Goal: Transaction & Acquisition: Download file/media

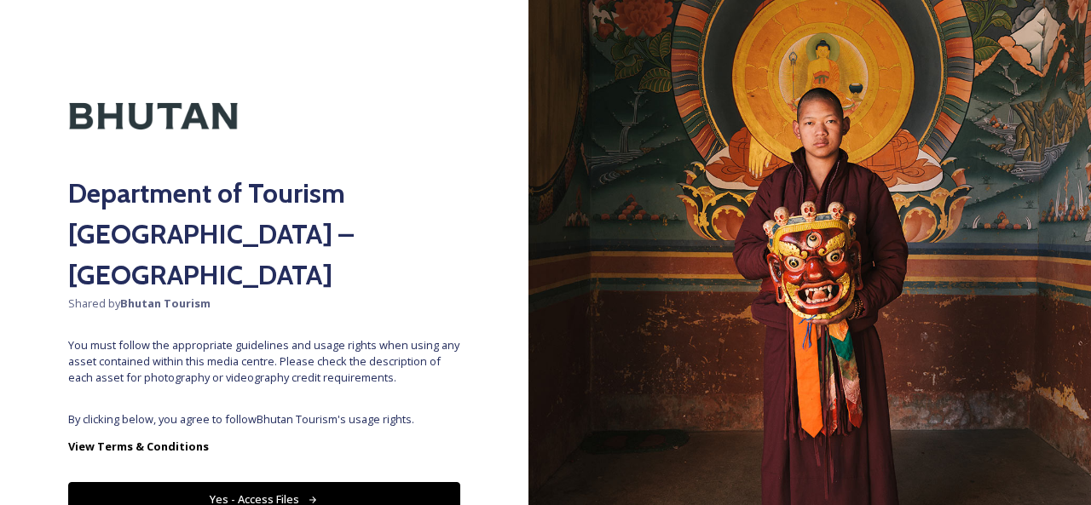
click at [308, 495] on icon at bounding box center [313, 500] width 11 height 11
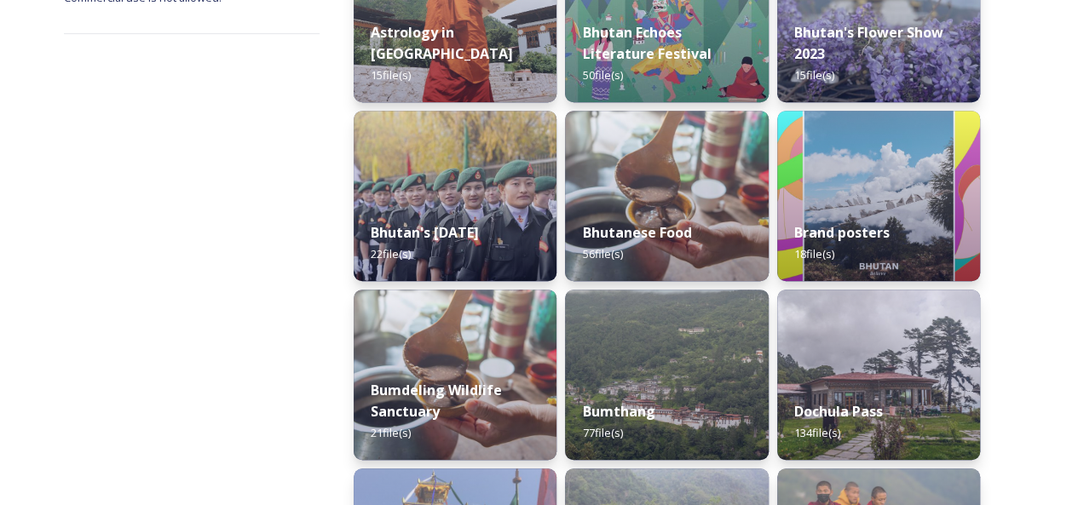
scroll to position [426, 0]
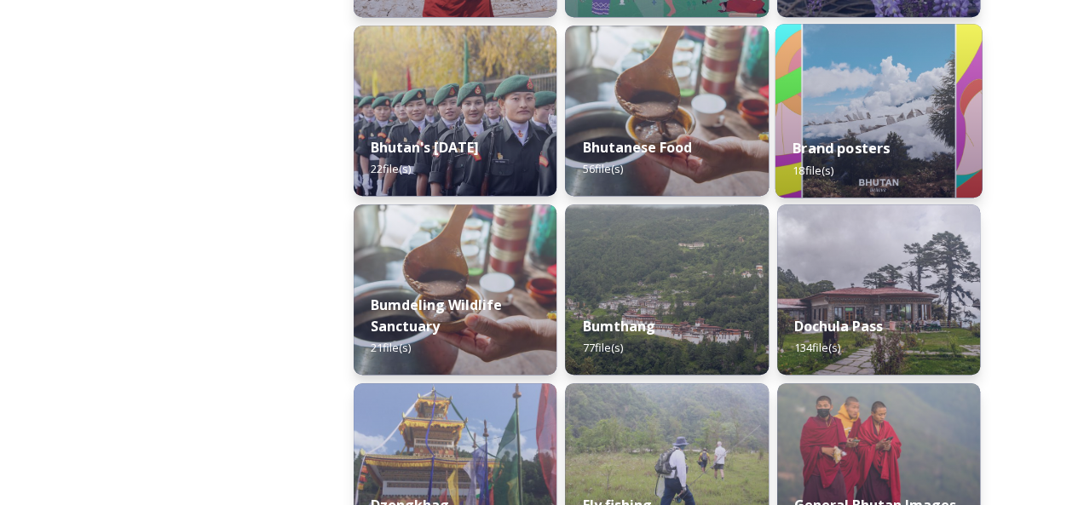
click at [868, 107] on img at bounding box center [878, 111] width 207 height 174
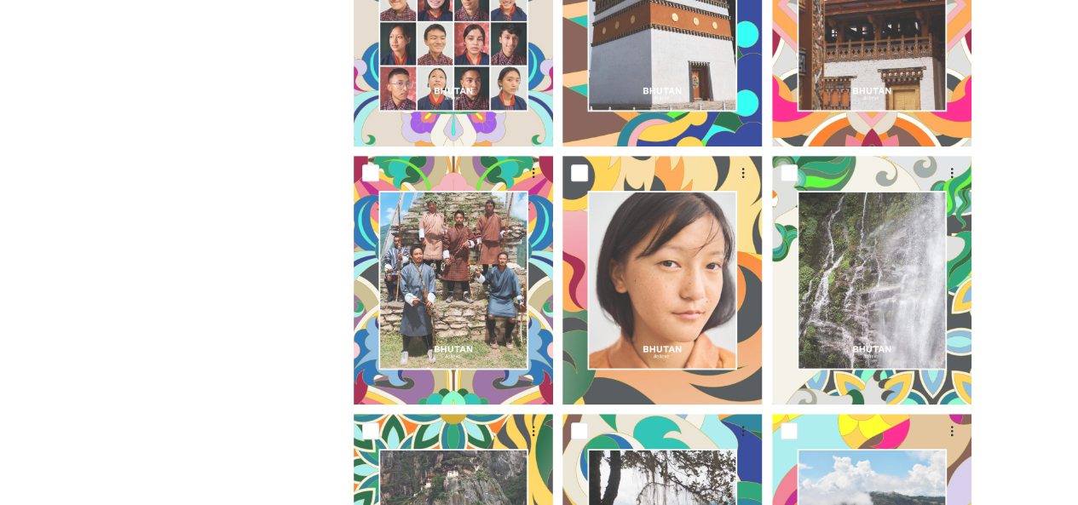
scroll to position [682, 0]
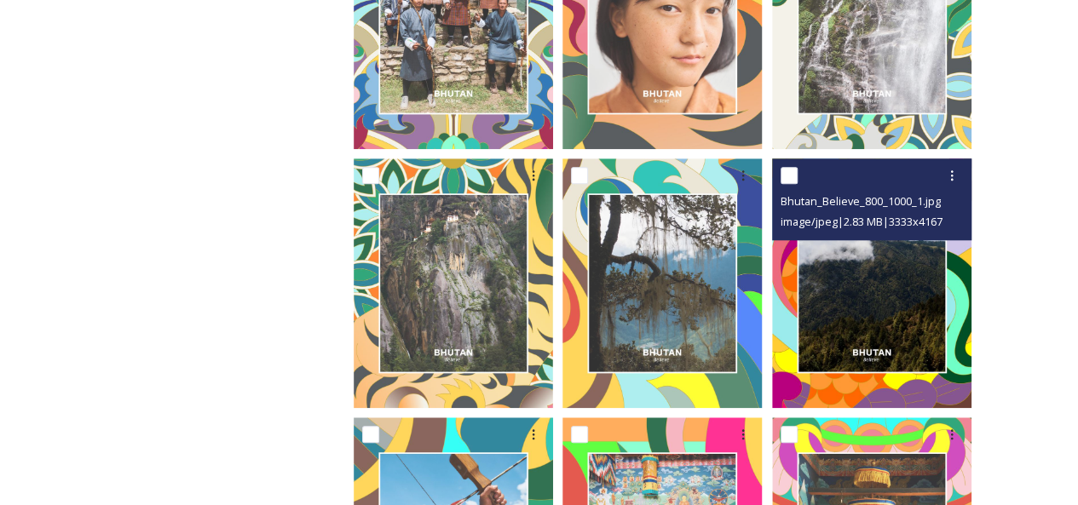
click at [794, 174] on input "checkbox" at bounding box center [789, 175] width 17 height 17
checkbox input "true"
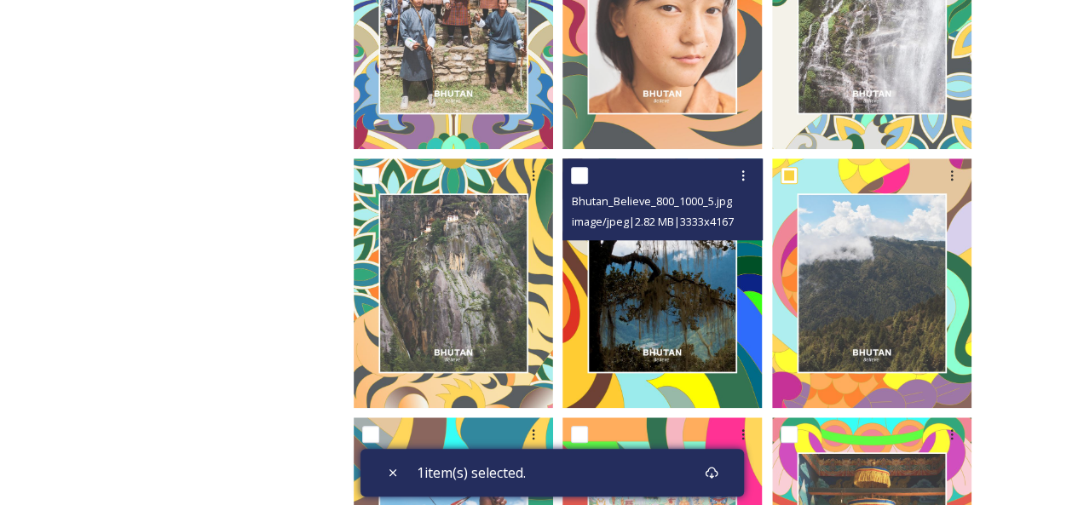
click at [580, 174] on input "checkbox" at bounding box center [579, 175] width 17 height 17
checkbox input "true"
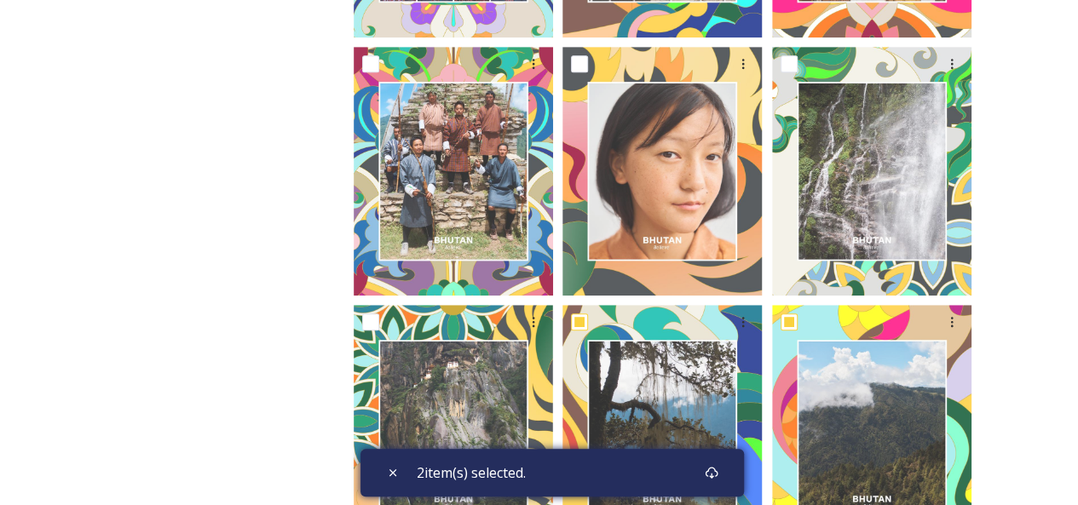
scroll to position [511, 0]
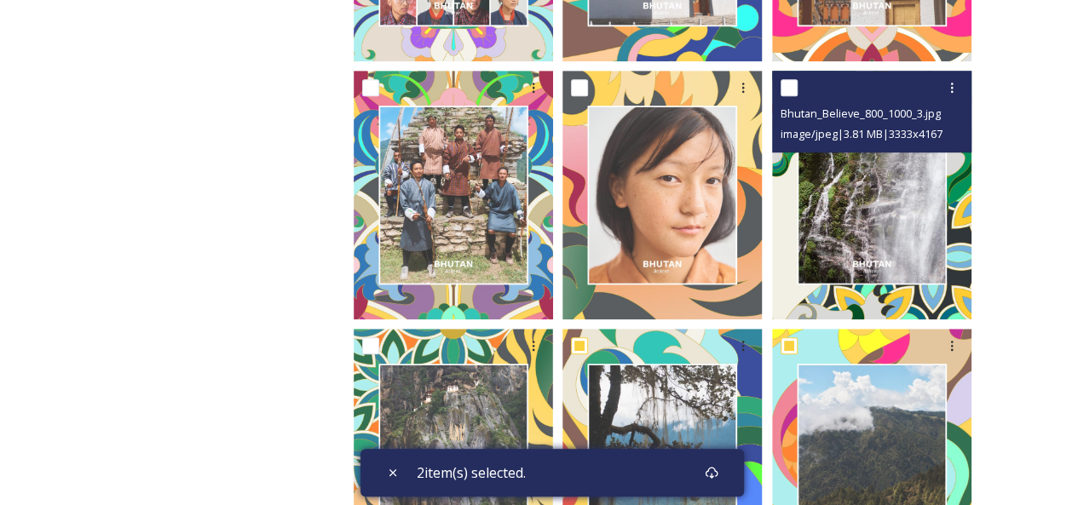
click at [787, 84] on input "checkbox" at bounding box center [789, 87] width 17 height 17
checkbox input "true"
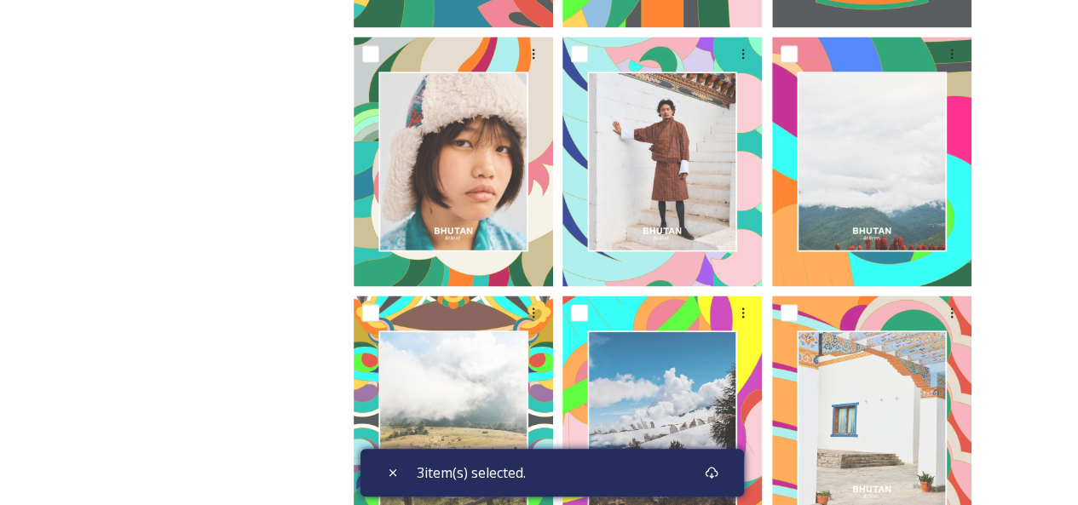
scroll to position [1364, 0]
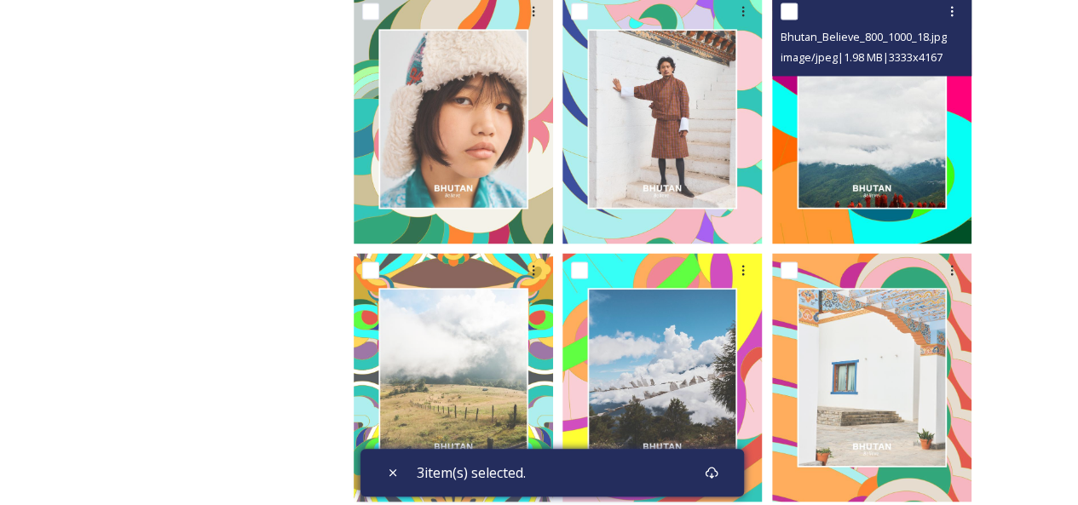
click at [790, 8] on input "checkbox" at bounding box center [789, 11] width 17 height 17
checkbox input "true"
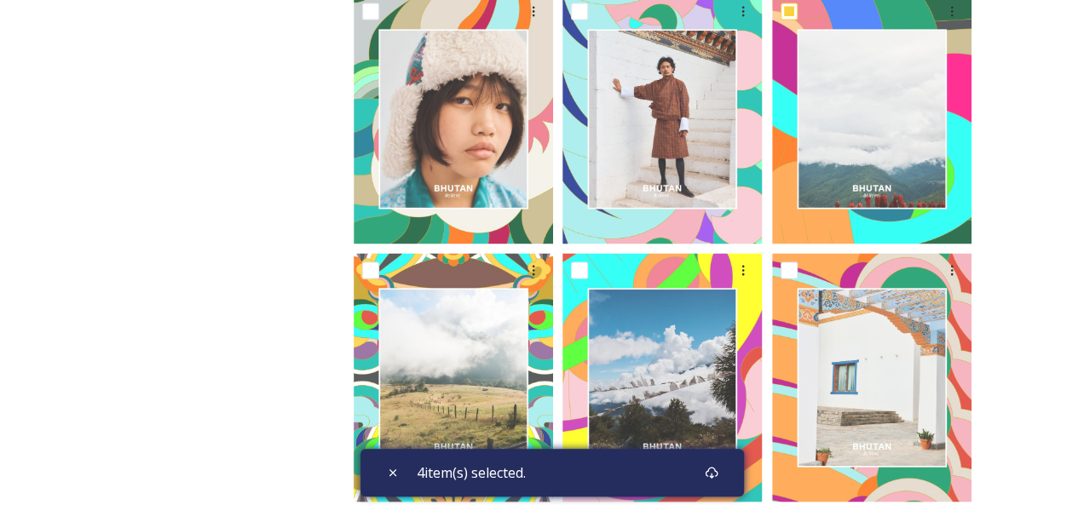
scroll to position [1398, 0]
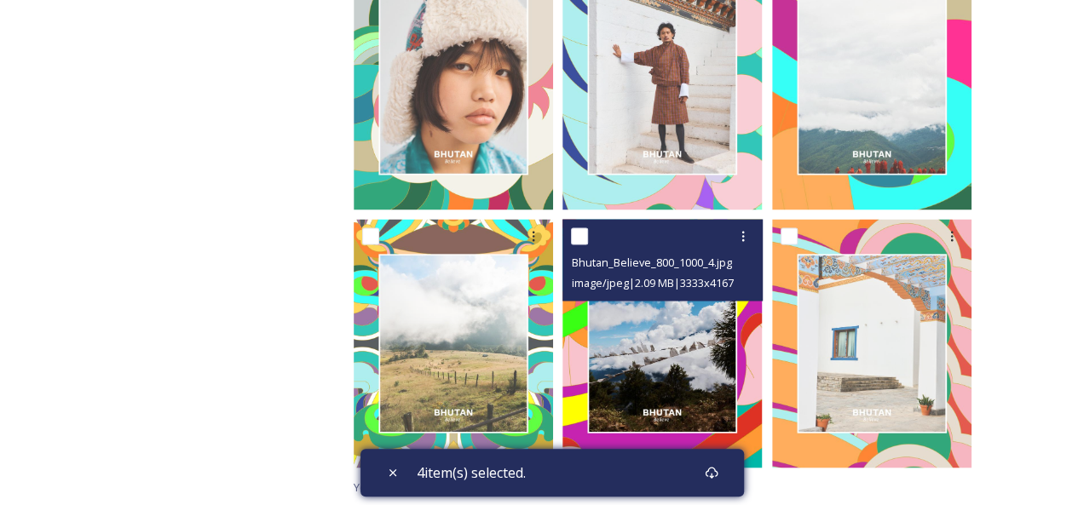
click at [583, 234] on input "checkbox" at bounding box center [579, 236] width 17 height 17
checkbox input "true"
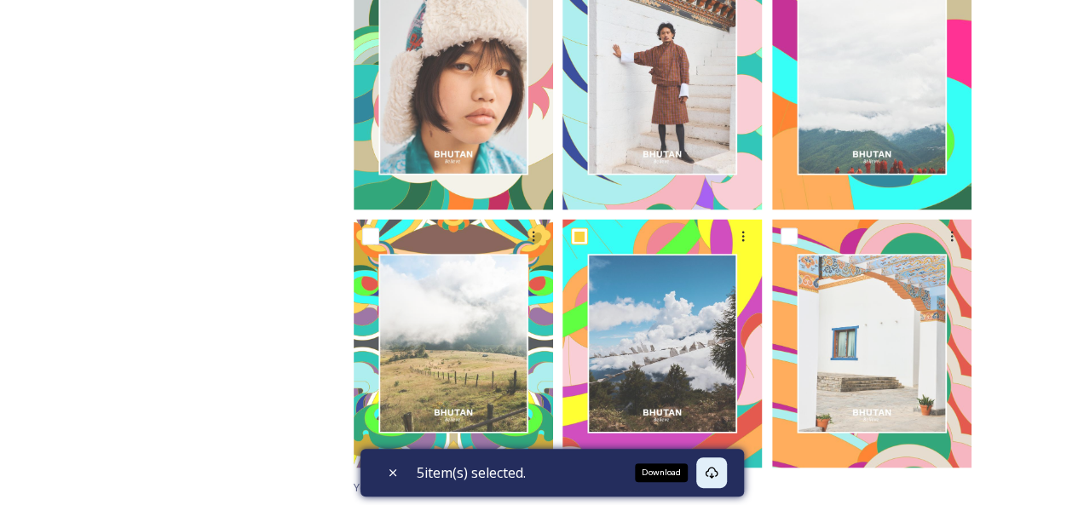
click at [710, 473] on icon at bounding box center [711, 473] width 13 height 12
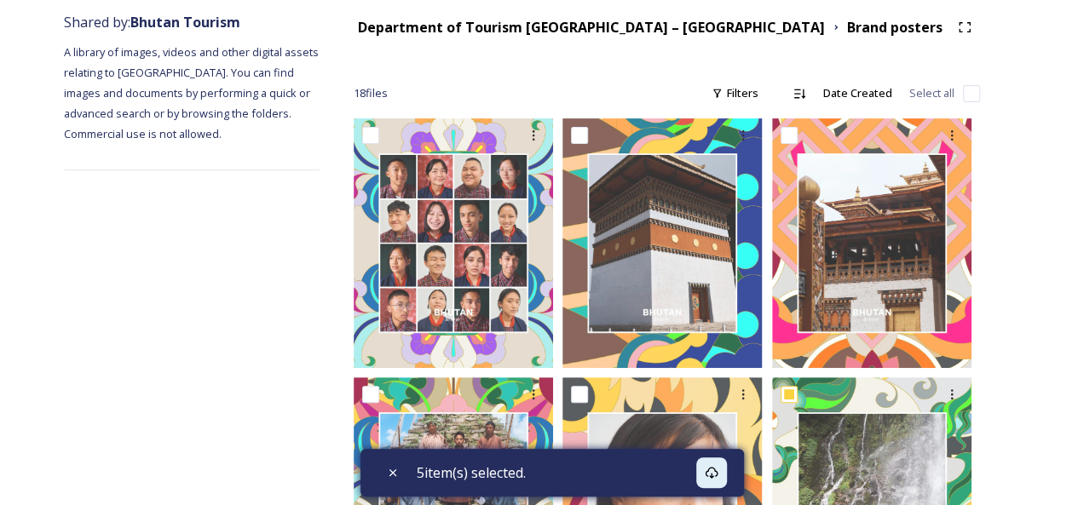
scroll to position [0, 0]
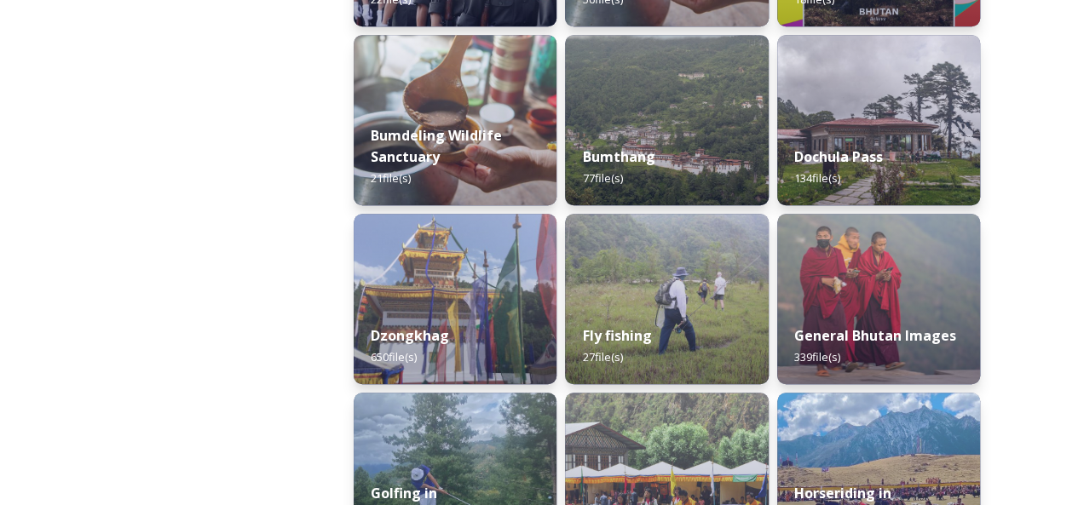
scroll to position [597, 0]
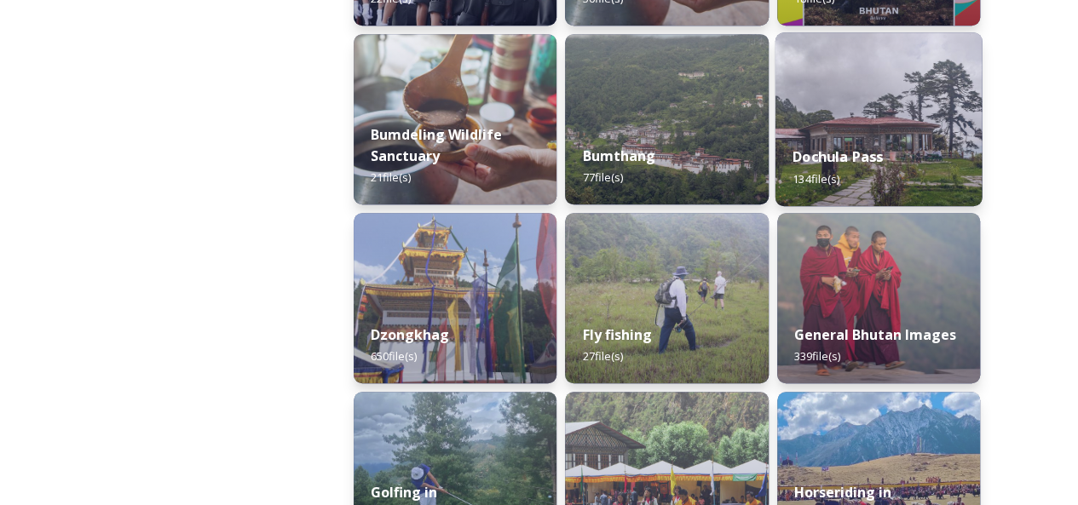
click at [917, 140] on div "Dochula Pass 134 file(s)" at bounding box center [878, 168] width 207 height 78
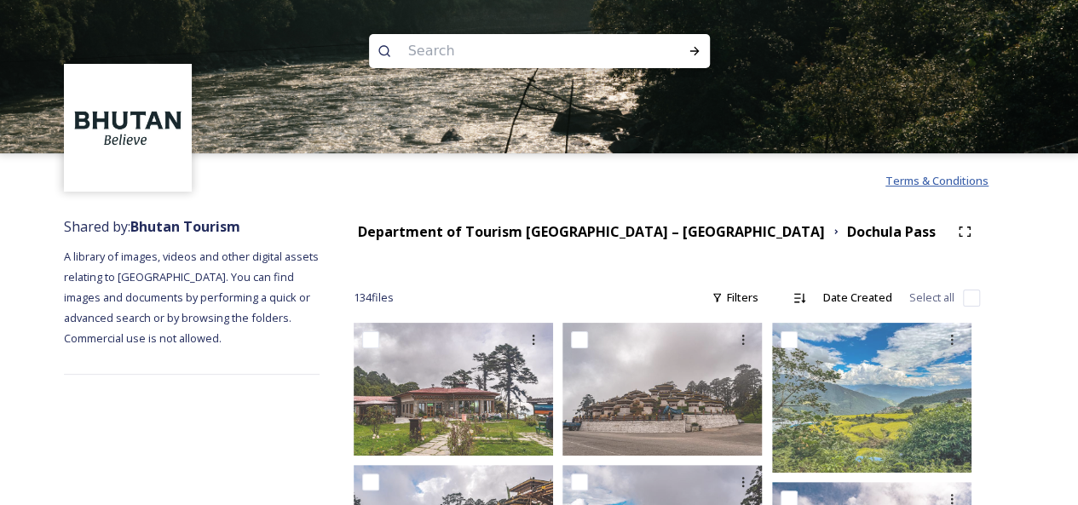
click at [930, 182] on span "Terms & Conditions" at bounding box center [937, 180] width 103 height 15
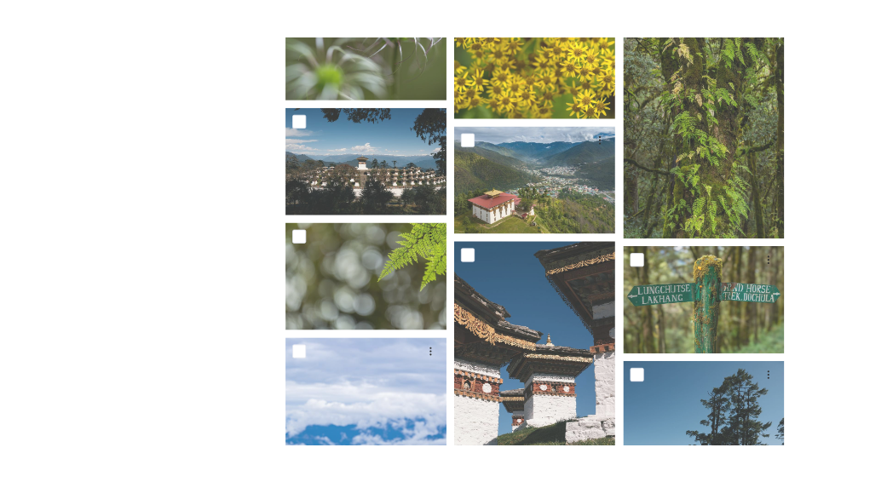
scroll to position [4762, 0]
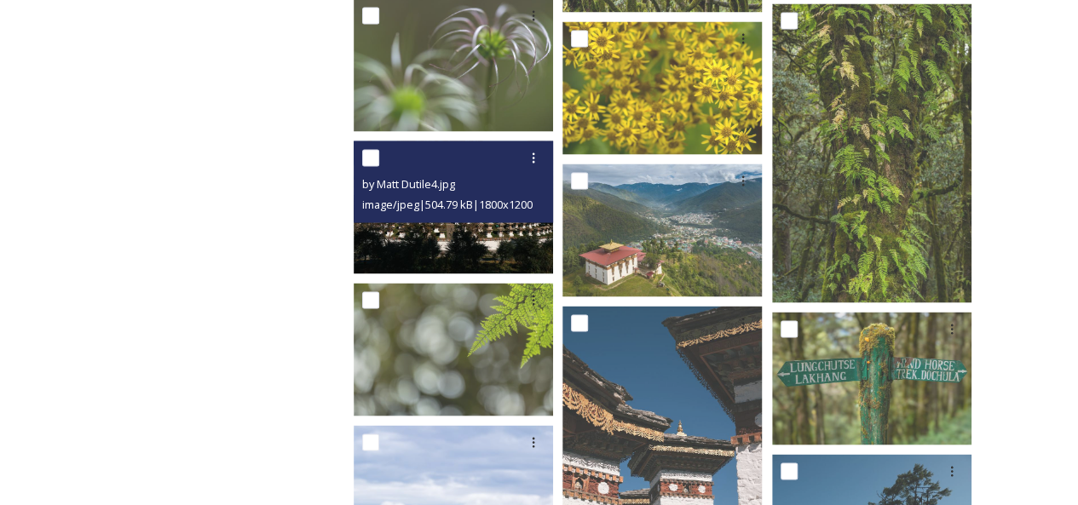
click at [377, 157] on input "checkbox" at bounding box center [370, 157] width 17 height 17
checkbox input "true"
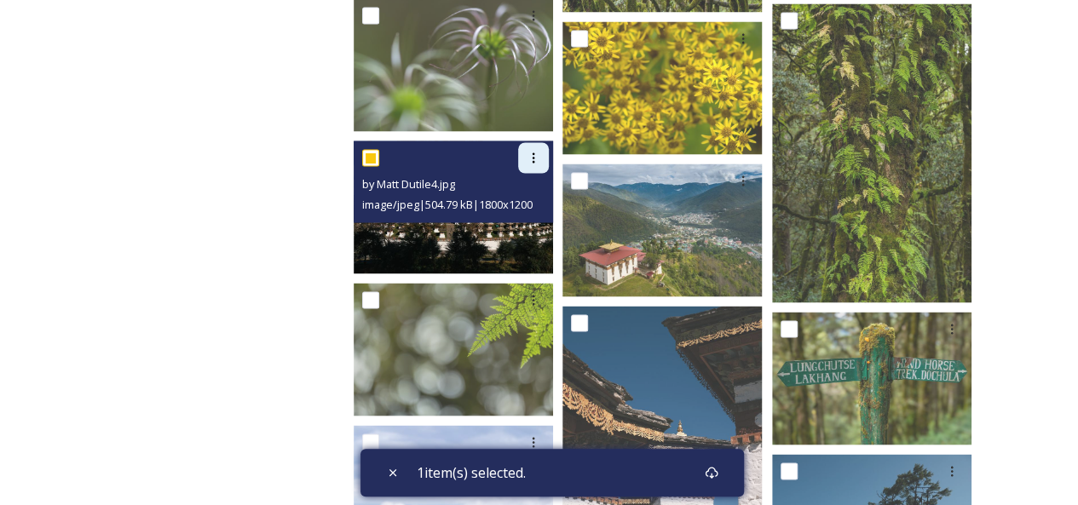
click at [530, 158] on icon at bounding box center [534, 158] width 14 height 14
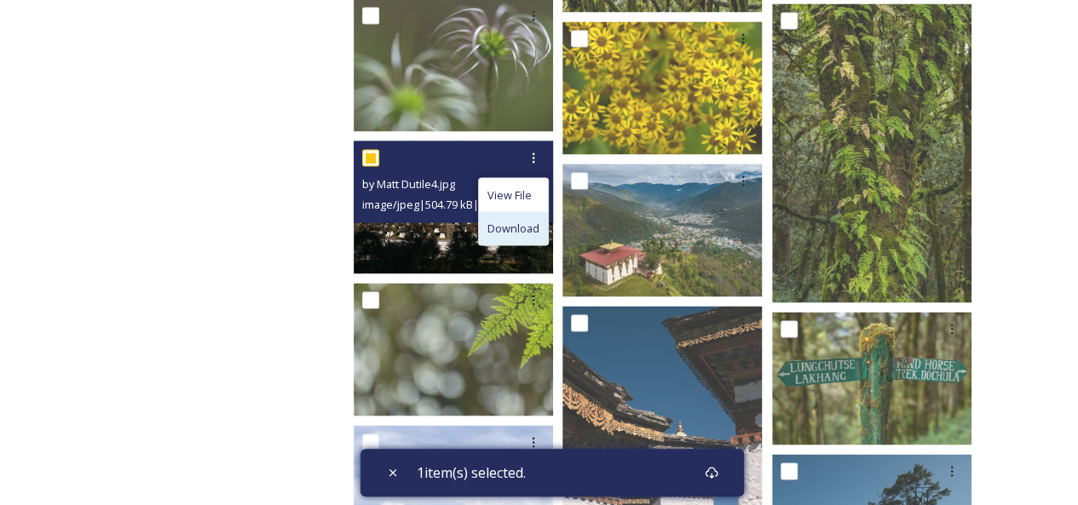
click at [528, 225] on span "Download" at bounding box center [514, 228] width 52 height 16
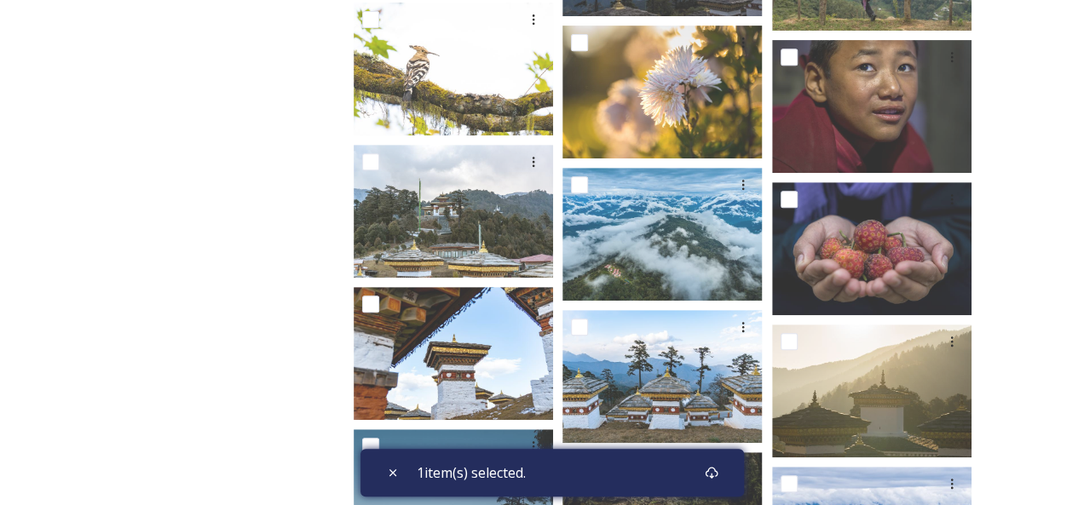
scroll to position [3569, 0]
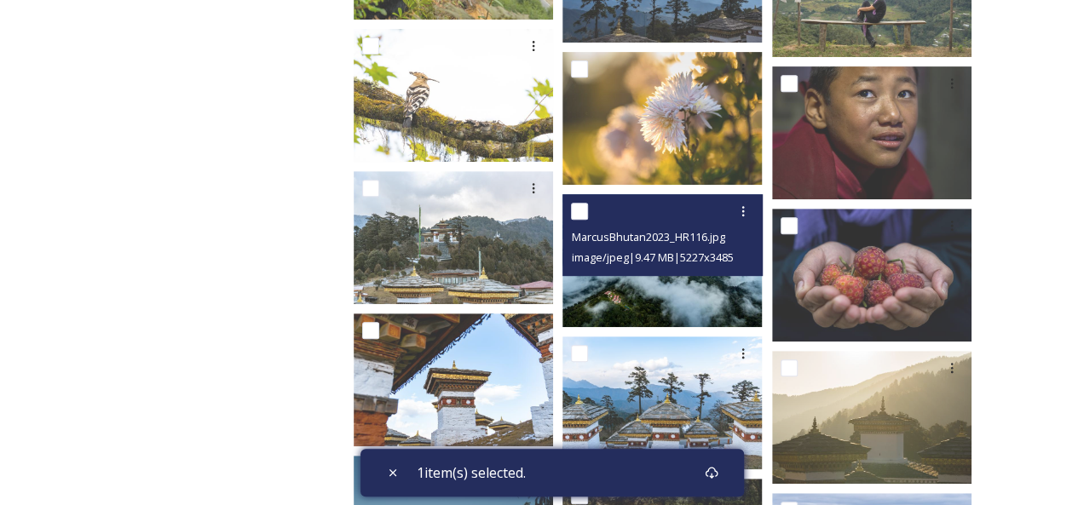
click at [592, 217] on div at bounding box center [664, 211] width 187 height 31
click at [580, 217] on input "checkbox" at bounding box center [579, 211] width 17 height 17
checkbox input "true"
click at [743, 211] on icon at bounding box center [743, 211] width 3 height 10
click at [716, 282] on span "Download" at bounding box center [723, 282] width 52 height 16
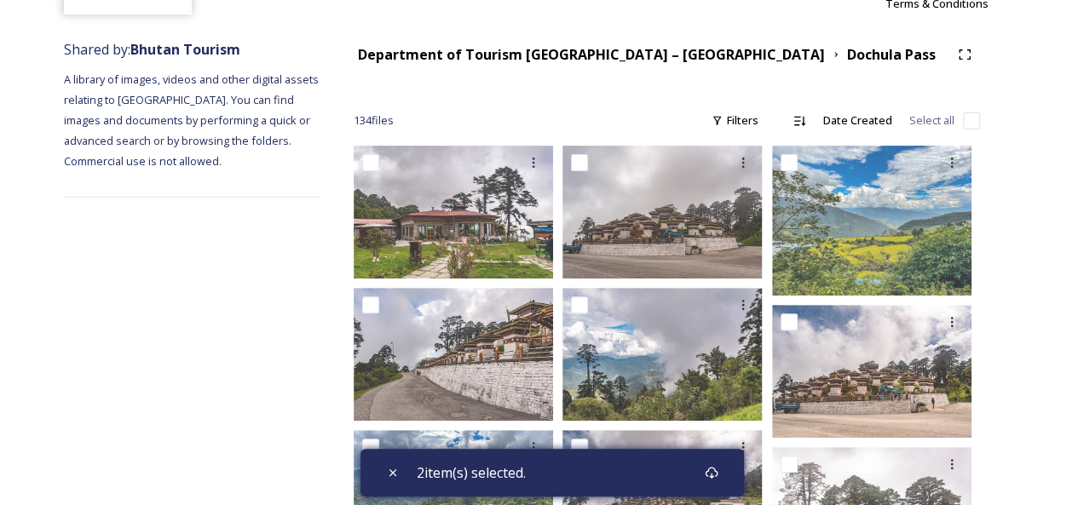
scroll to position [0, 0]
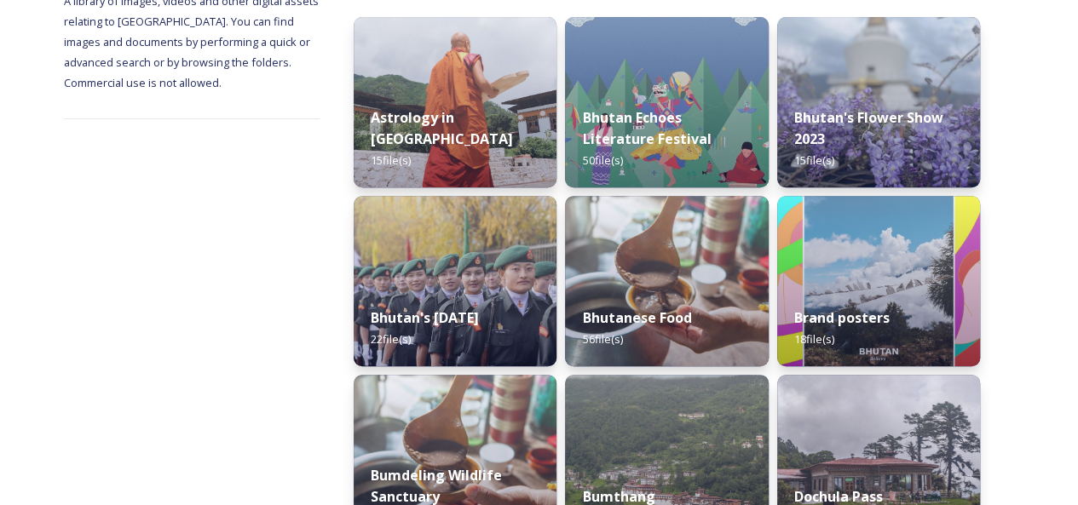
scroll to position [341, 0]
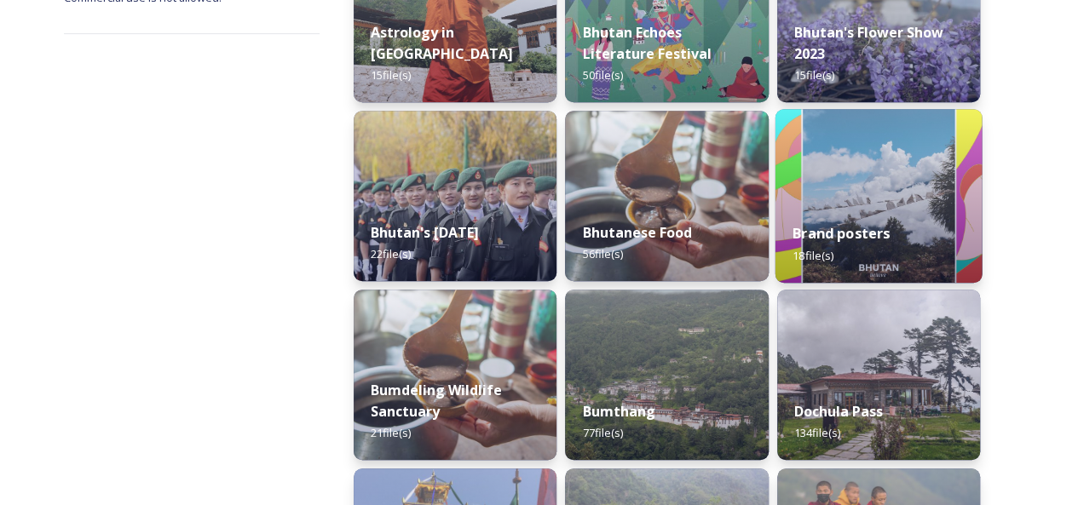
click at [861, 219] on div "Brand posters 18 file(s)" at bounding box center [878, 244] width 207 height 78
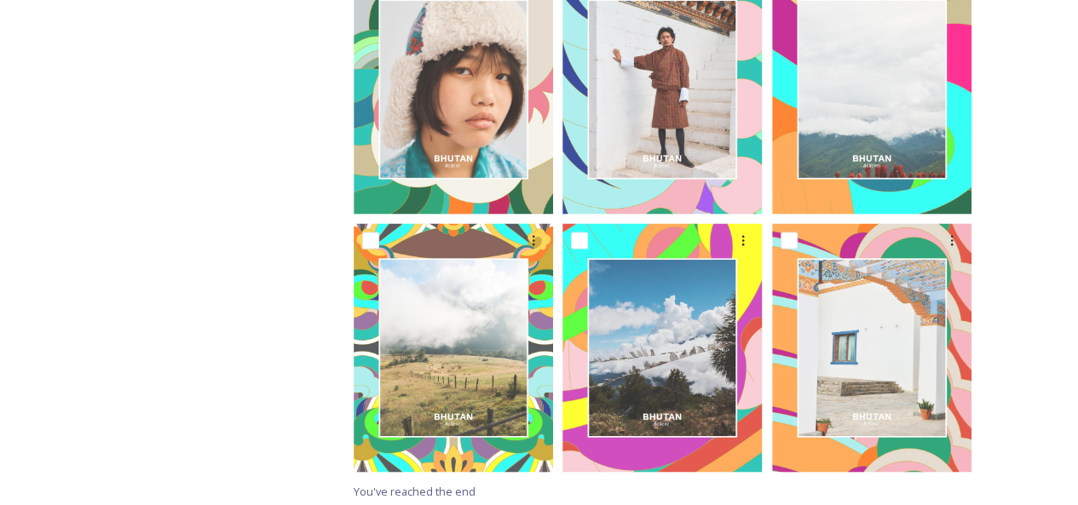
scroll to position [1398, 0]
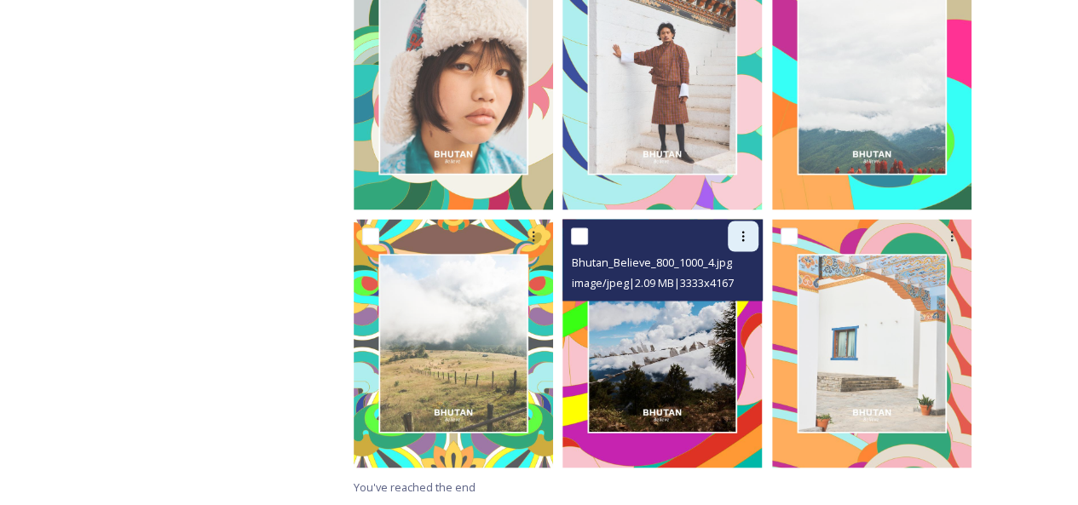
click at [740, 238] on icon at bounding box center [743, 236] width 14 height 14
click at [718, 304] on span "Download" at bounding box center [723, 306] width 52 height 16
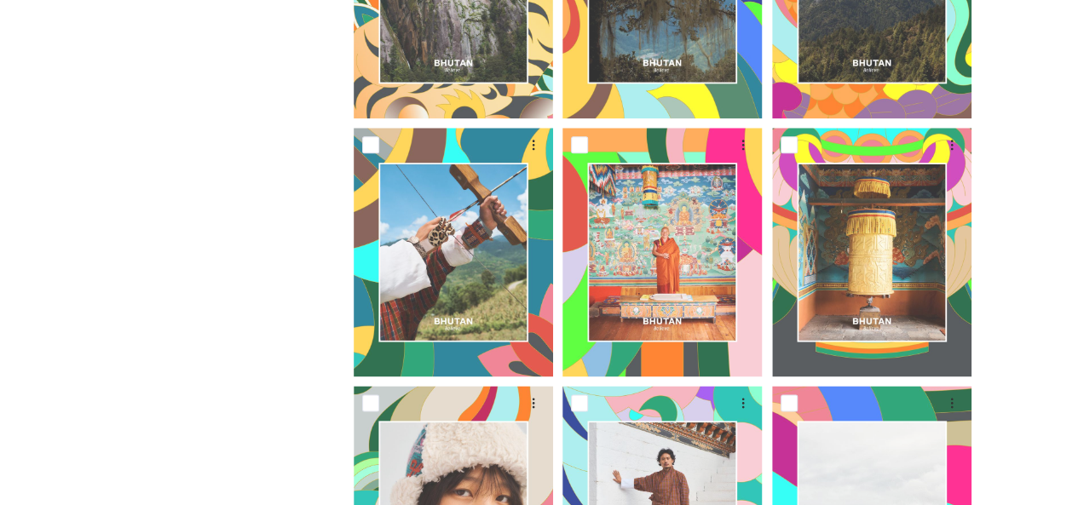
scroll to position [546, 0]
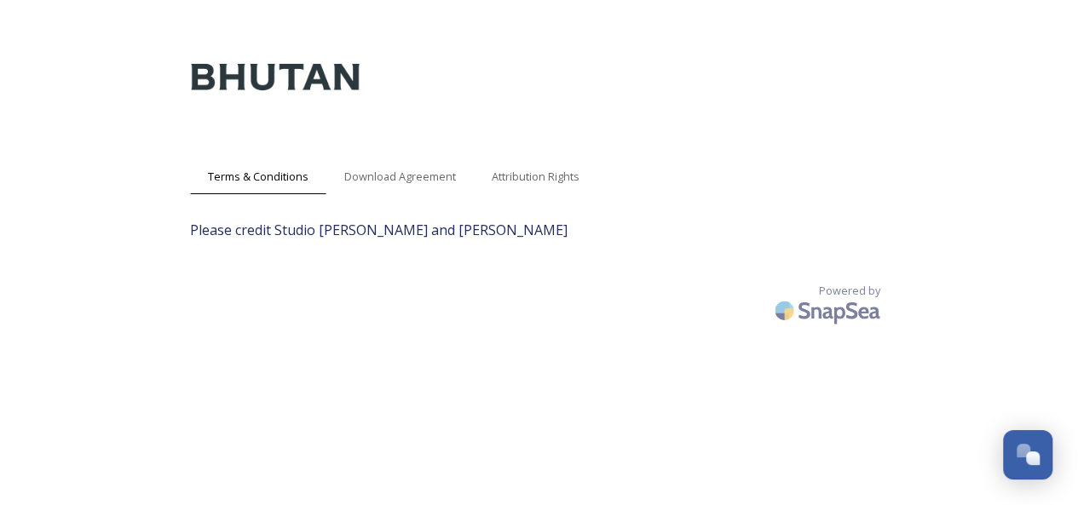
scroll to position [34, 0]
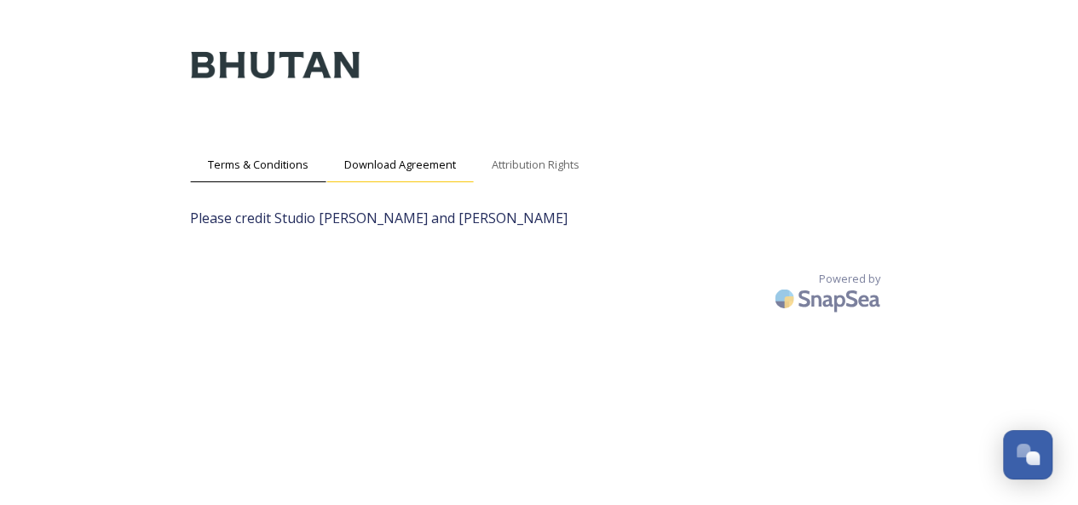
click at [420, 160] on span "Download Agreement" at bounding box center [400, 165] width 112 height 16
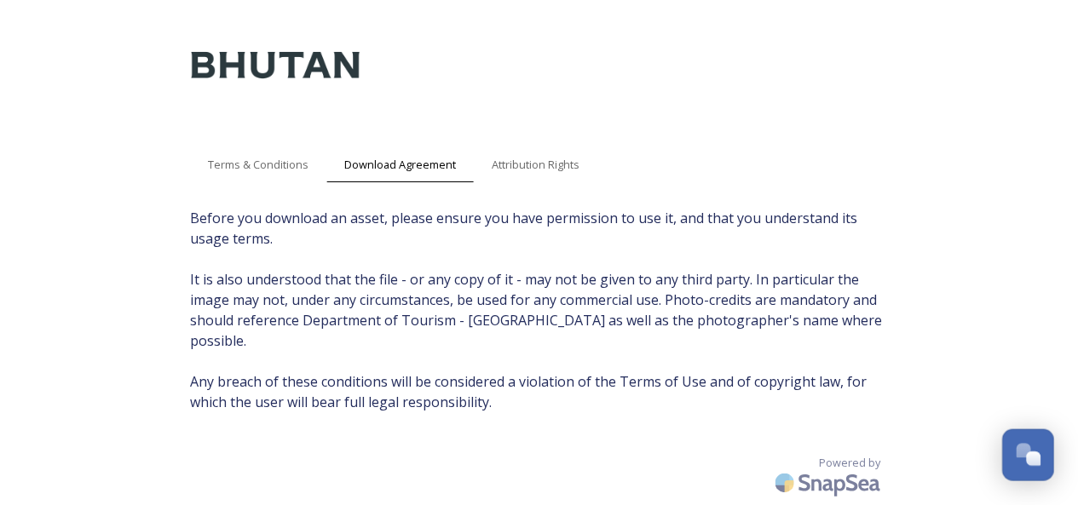
click at [1029, 461] on div "Open Chat" at bounding box center [1033, 459] width 14 height 14
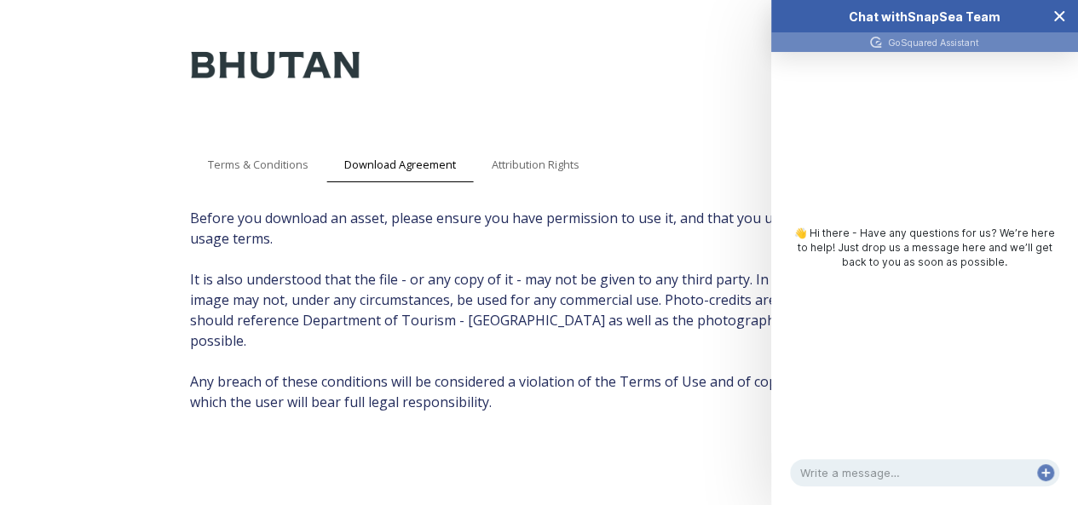
click at [1059, 21] on icon "Close Chat" at bounding box center [1060, 16] width 14 height 14
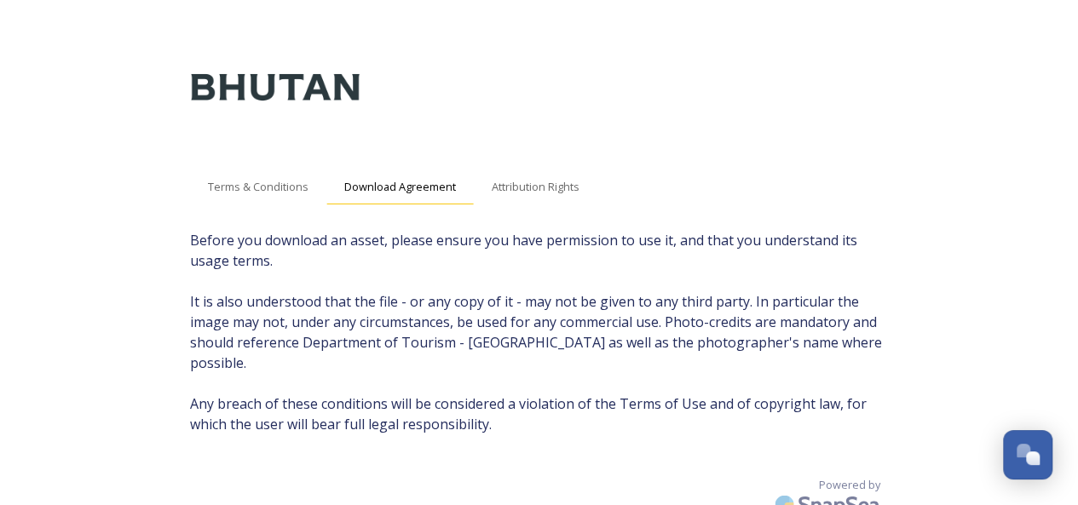
scroll to position [0, 0]
